Goal: Information Seeking & Learning: Check status

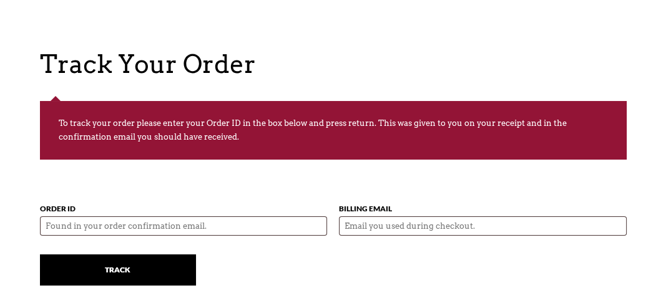
scroll to position [125, 0]
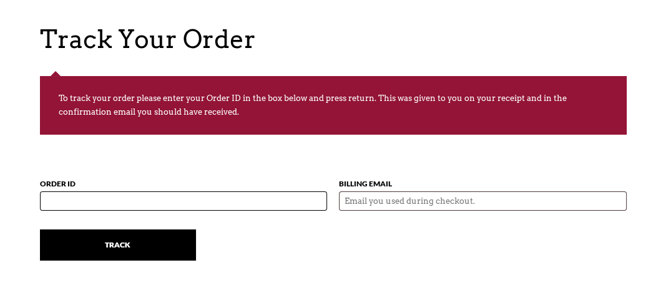
click at [119, 199] on input "Order ID" at bounding box center [184, 201] width 288 height 19
type input "55775"
click at [390, 207] on input "c" at bounding box center [483, 201] width 288 height 19
type input "[PERSON_NAME][EMAIL_ADDRESS][DOMAIN_NAME]"
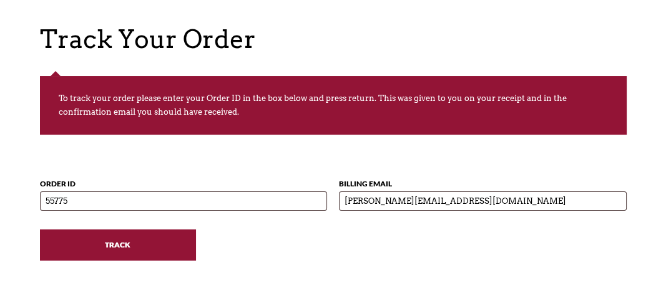
click at [135, 239] on input "Track" at bounding box center [118, 245] width 156 height 31
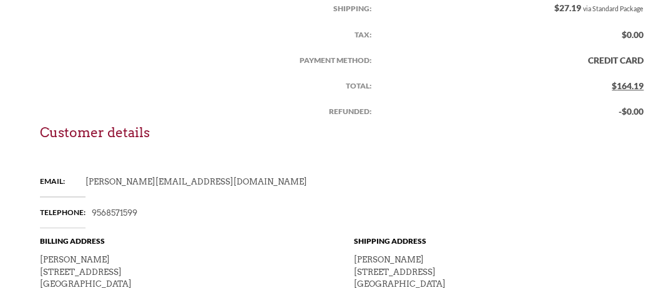
scroll to position [674, 0]
